Goal: Ask a question: Seek information or help from site administrators or community

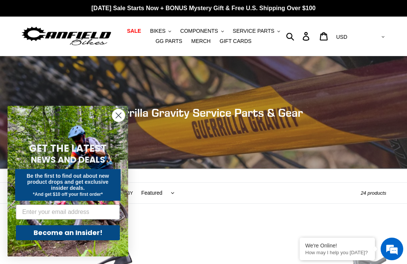
click at [124, 117] on circle "Close dialog" at bounding box center [118, 115] width 12 height 12
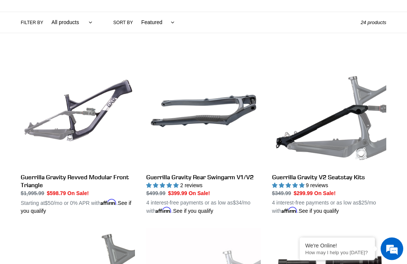
scroll to position [171, 0]
click at [353, 261] on div "We're Online! How may I help you [DATE]?" at bounding box center [337, 249] width 75 height 23
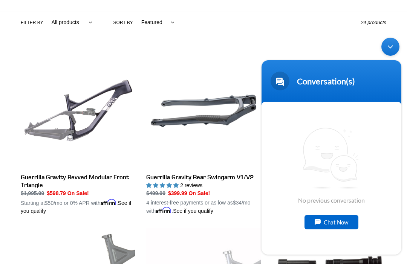
click at [335, 230] on div "Chat Now" at bounding box center [332, 222] width 54 height 14
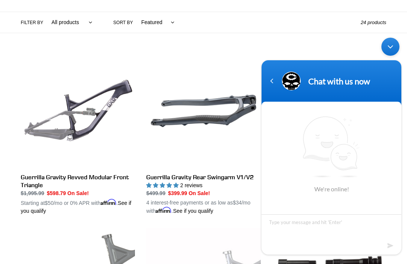
scroll to position [202, 0]
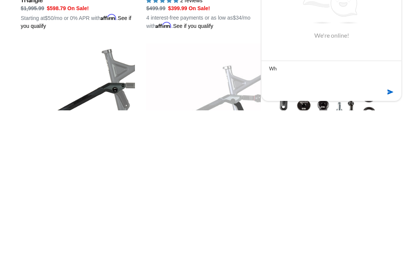
type textarea "W"
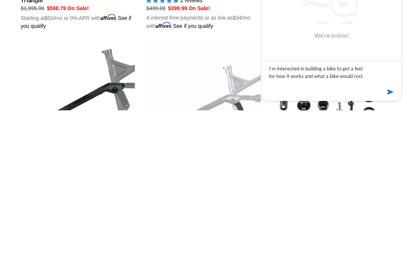
type textarea "I’m interested in building a bike to get a feel for how it works and what a bik…"
click at [391, 98] on em at bounding box center [391, 93] width 7 height 10
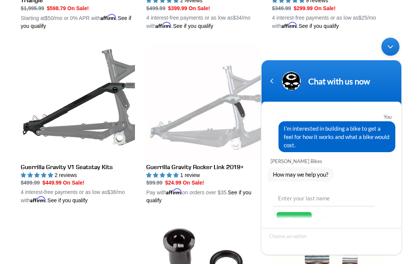
click at [394, 48] on div "Minimize live chat window" at bounding box center [391, 47] width 18 height 18
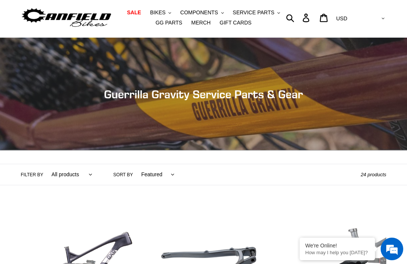
scroll to position [0, 0]
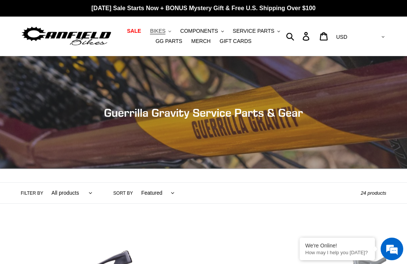
click at [167, 29] on button "BIKES .cls-1{fill:#231f20}" at bounding box center [160, 31] width 29 height 10
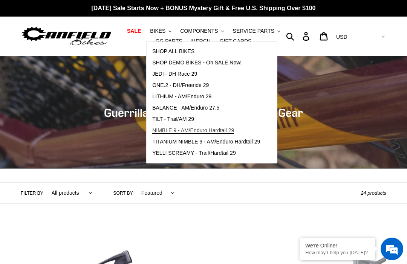
click at [212, 133] on span "NIMBLE 9 - AM/Enduro Hardtail 29" at bounding box center [193, 131] width 82 height 6
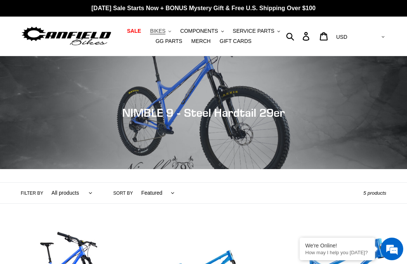
click at [163, 32] on span "BIKES" at bounding box center [157, 31] width 15 height 6
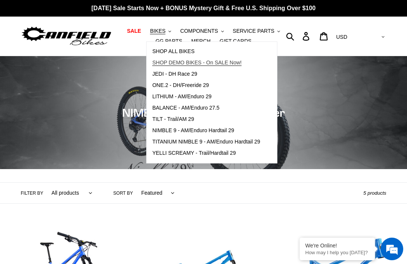
click at [201, 63] on span "SHOP DEMO BIKES - On SALE Now!" at bounding box center [196, 63] width 89 height 6
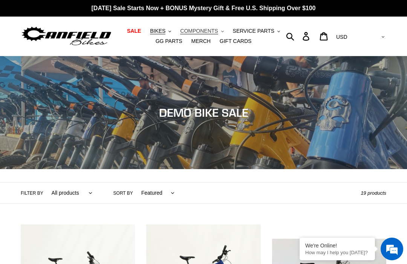
click at [210, 31] on span "COMPONENTS" at bounding box center [199, 31] width 38 height 6
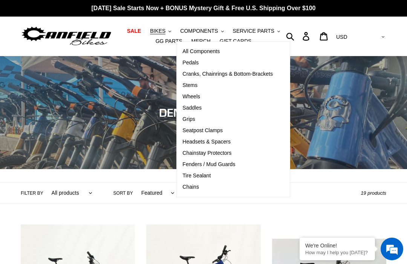
click at [322, 169] on div "Collection: DEMO BIKE SALE" at bounding box center [203, 169] width 407 height 0
